Goal: Task Accomplishment & Management: Manage account settings

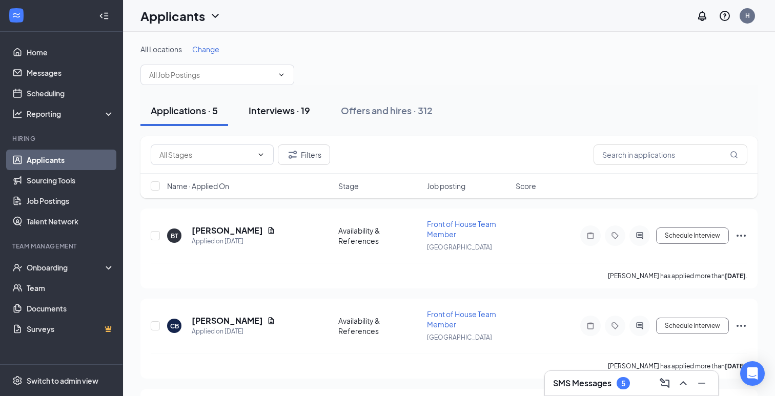
click at [288, 108] on div "Interviews · 19" at bounding box center [278, 110] width 61 height 13
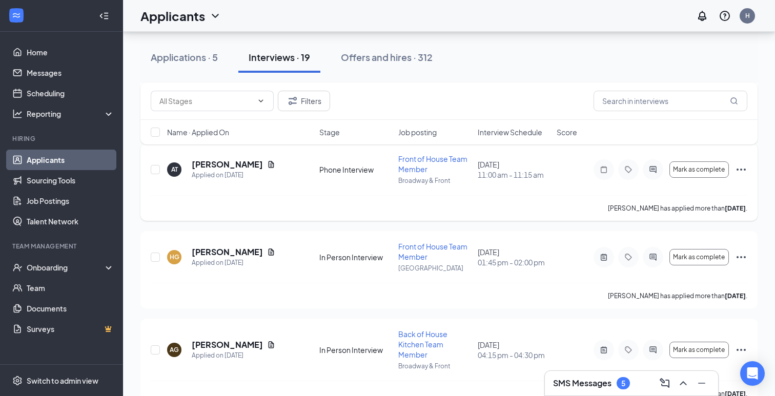
scroll to position [350, 0]
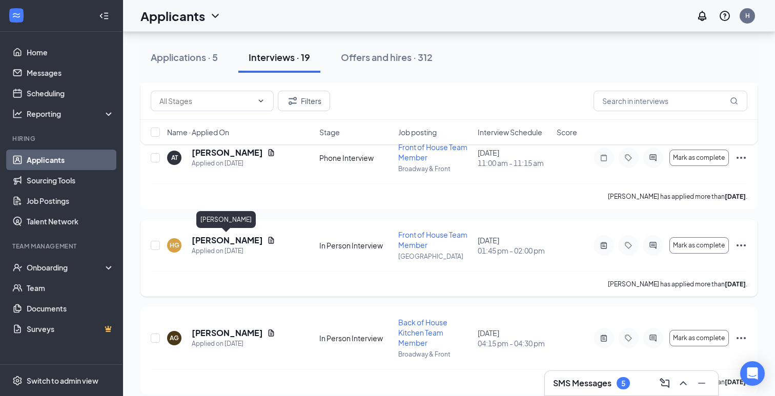
click at [198, 240] on h5 "[PERSON_NAME]" at bounding box center [227, 240] width 71 height 11
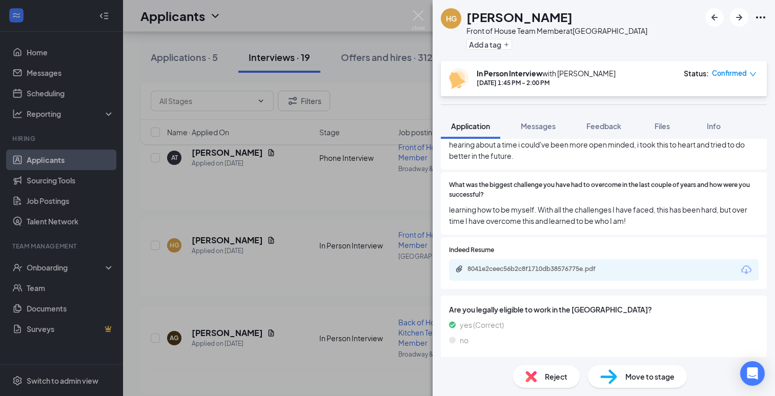
scroll to position [595, 0]
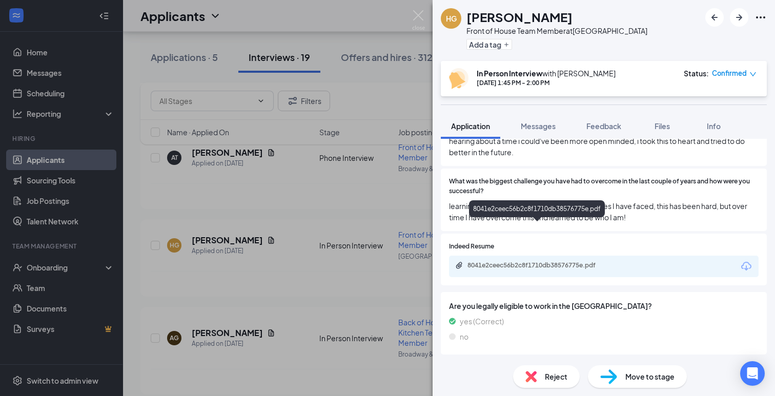
click at [547, 261] on div "8041e2ceec56b2c8f1710db38576775e.pdf" at bounding box center [538, 265] width 143 height 8
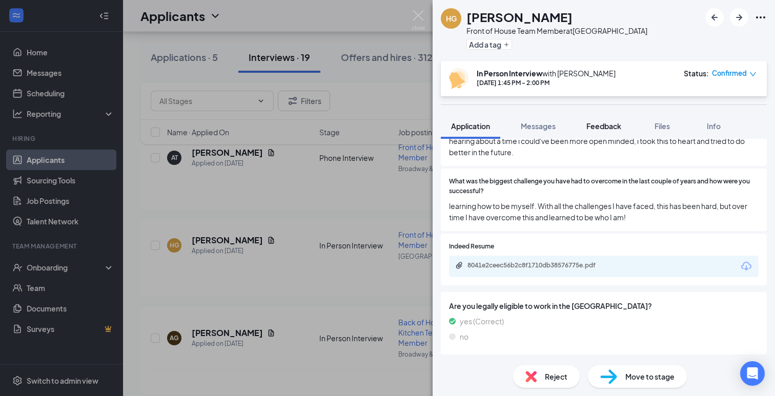
click at [619, 119] on button "Feedback" at bounding box center [603, 126] width 55 height 26
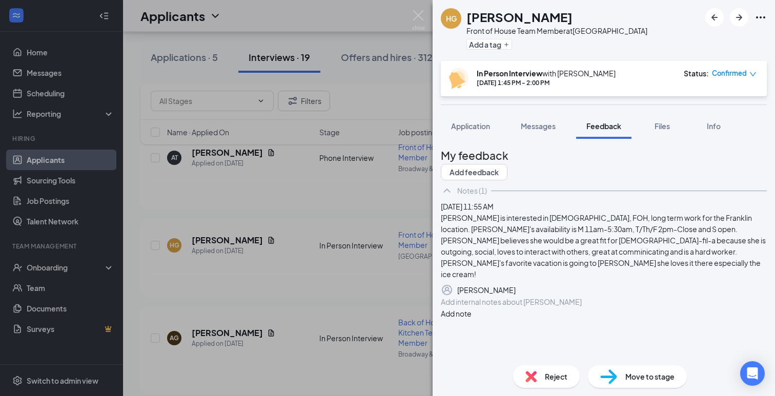
click at [279, 322] on div "HG Hannah Godfrey Front of House Team Member at Franklin Road Add a tag In Pers…" at bounding box center [387, 198] width 775 height 396
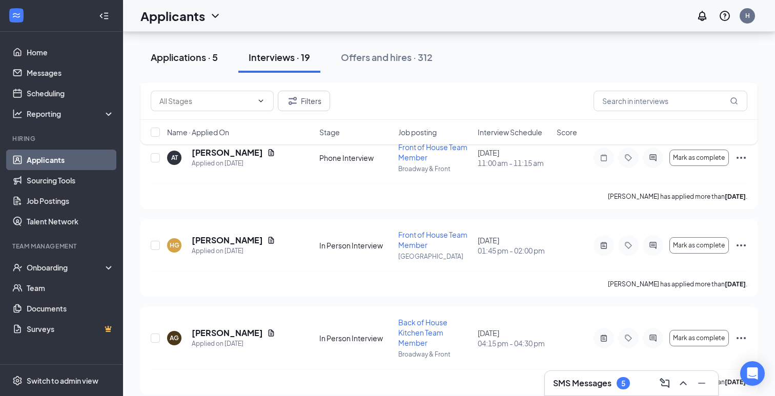
click at [196, 59] on div "Applications · 5" at bounding box center [184, 57] width 67 height 13
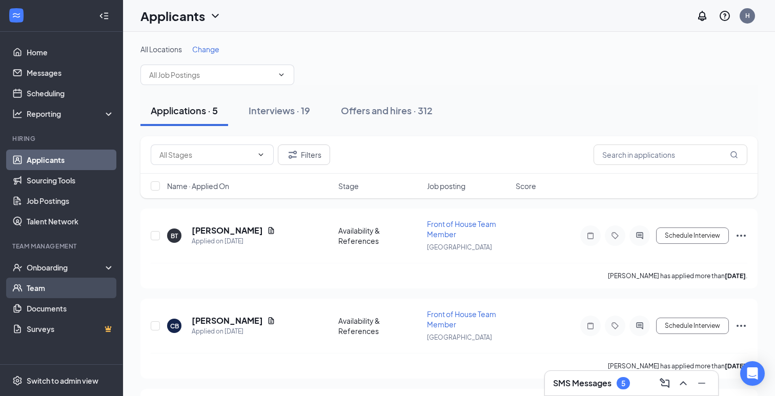
click at [37, 283] on link "Team" at bounding box center [71, 288] width 88 height 20
